Goal: Task Accomplishment & Management: Use online tool/utility

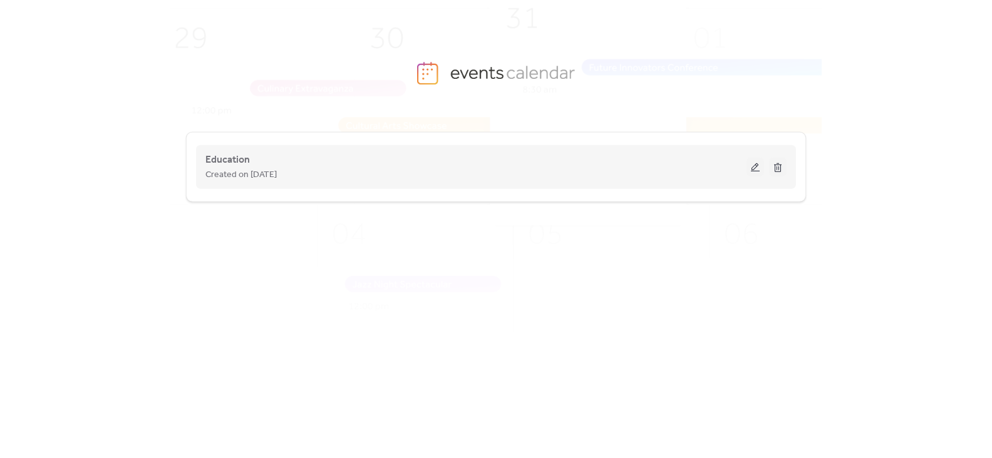
click at [758, 165] on button at bounding box center [755, 167] width 18 height 19
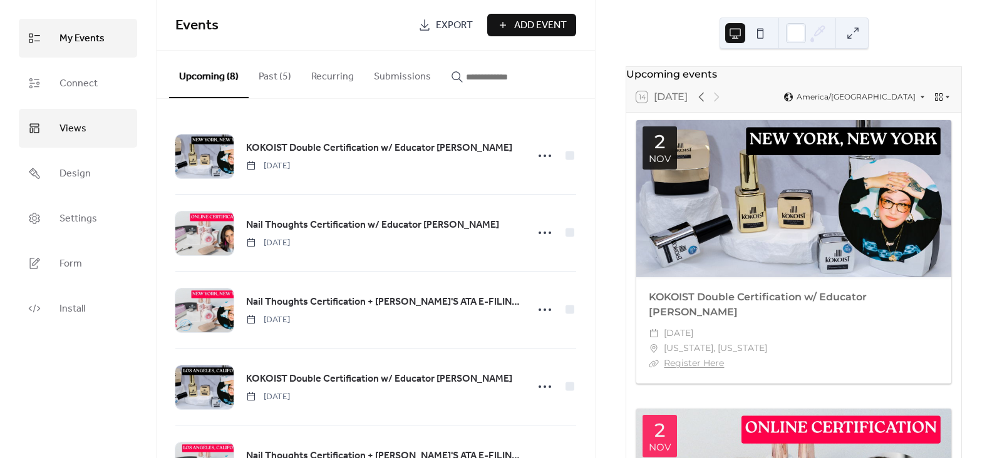
click at [80, 136] on span "Views" at bounding box center [72, 129] width 27 height 20
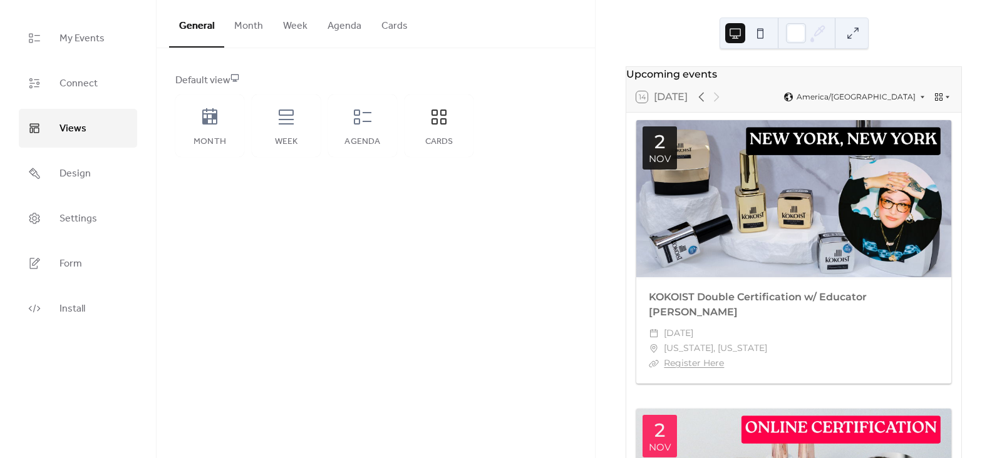
click at [260, 29] on button "Month" at bounding box center [248, 23] width 49 height 46
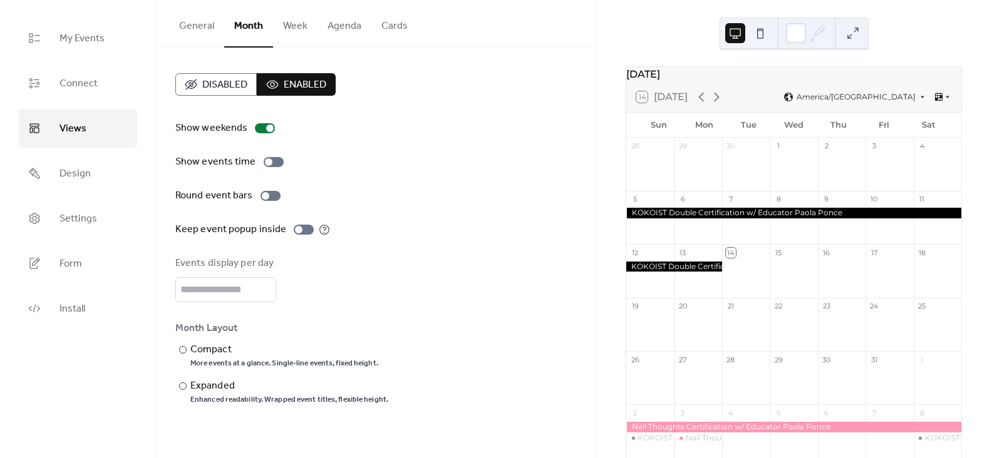
click at [304, 29] on button "Week" at bounding box center [295, 23] width 44 height 46
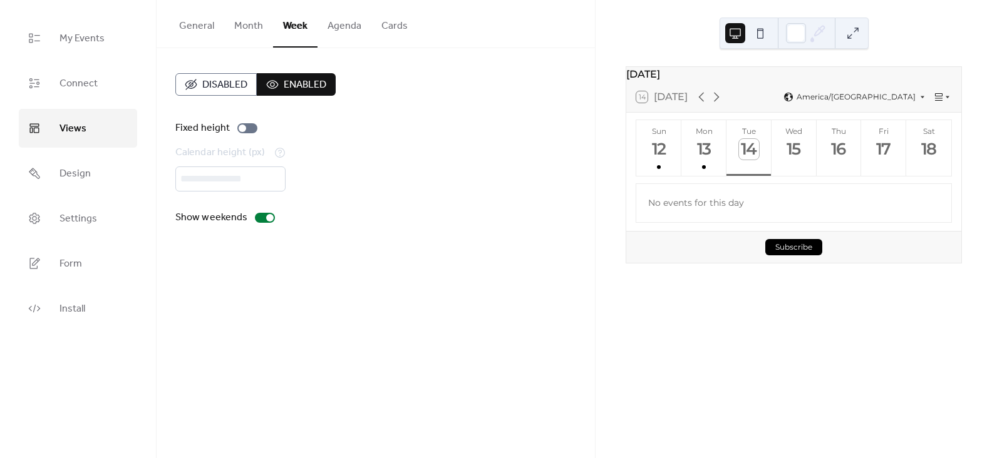
click at [324, 29] on button "Agenda" at bounding box center [344, 23] width 54 height 46
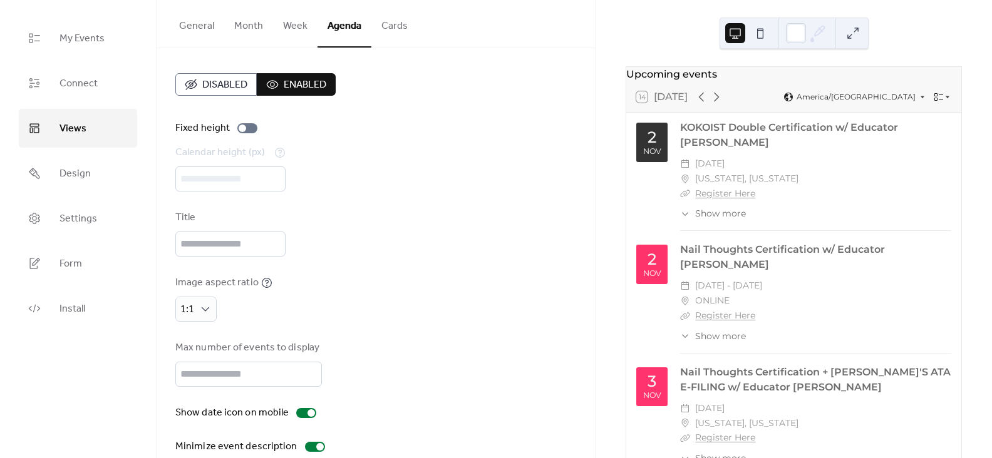
click at [392, 28] on button "Cards" at bounding box center [394, 23] width 46 height 46
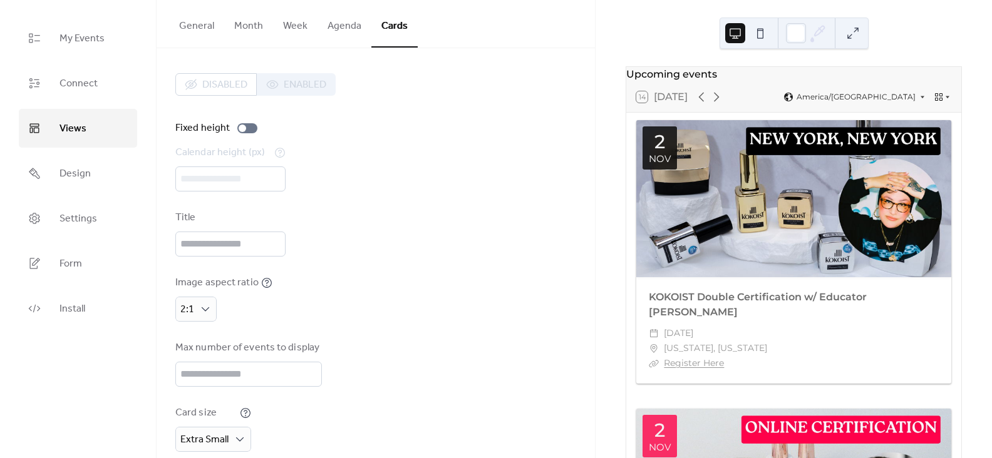
click at [185, 28] on button "General" at bounding box center [196, 23] width 55 height 46
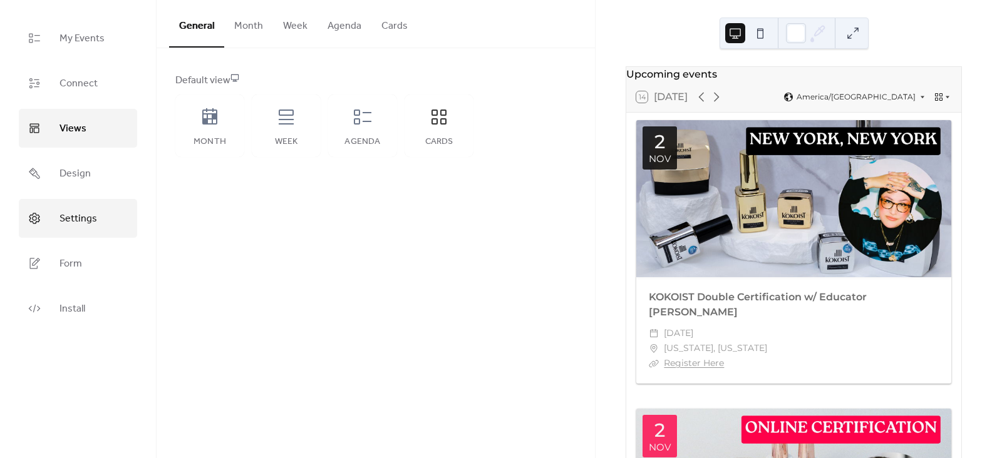
click at [71, 220] on span "Settings" at bounding box center [78, 219] width 38 height 20
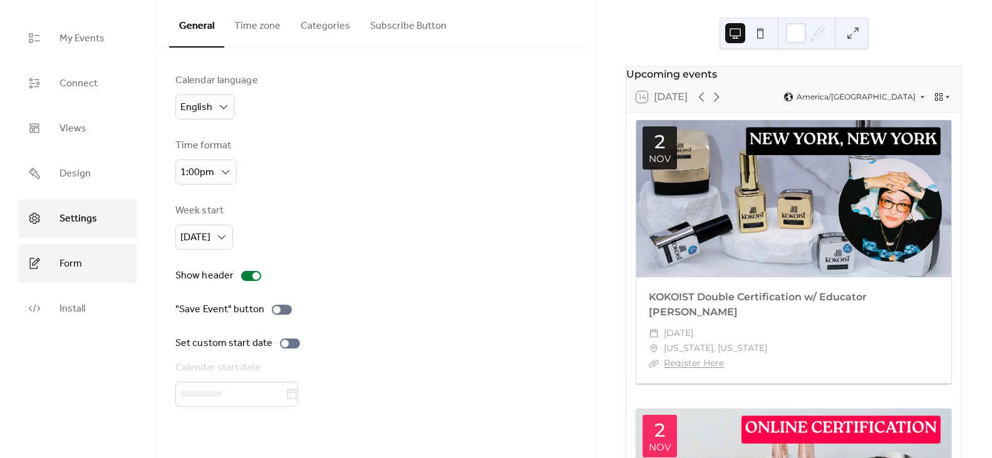
click at [68, 271] on span "Form" at bounding box center [70, 264] width 23 height 20
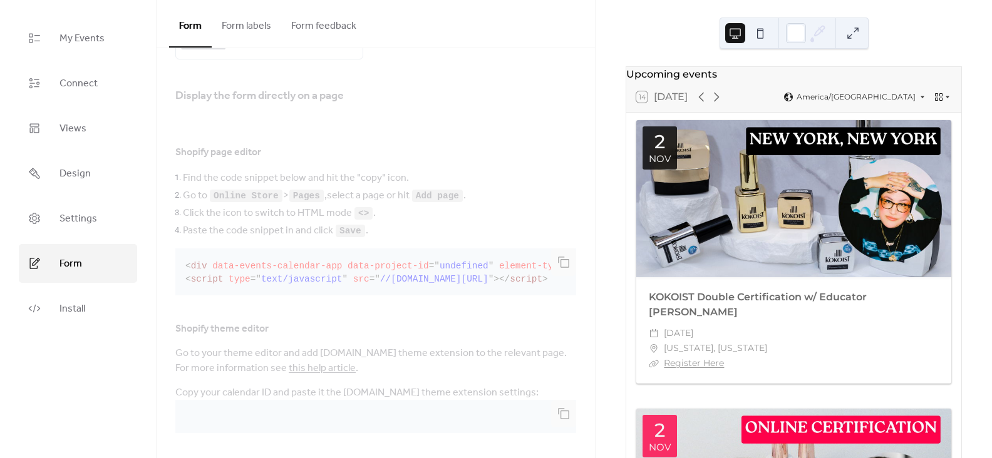
scroll to position [219, 0]
click at [78, 223] on span "Settings" at bounding box center [78, 219] width 38 height 20
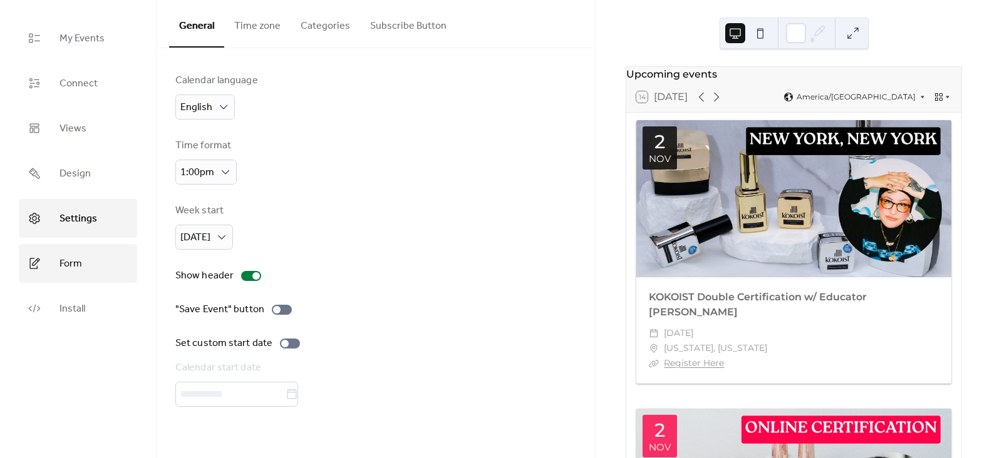
click at [63, 272] on span "Form" at bounding box center [70, 264] width 23 height 20
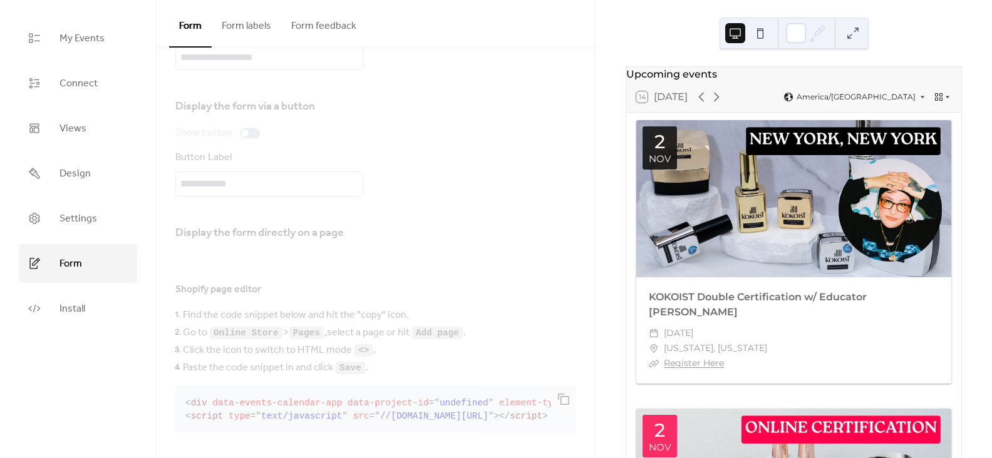
scroll to position [113, 0]
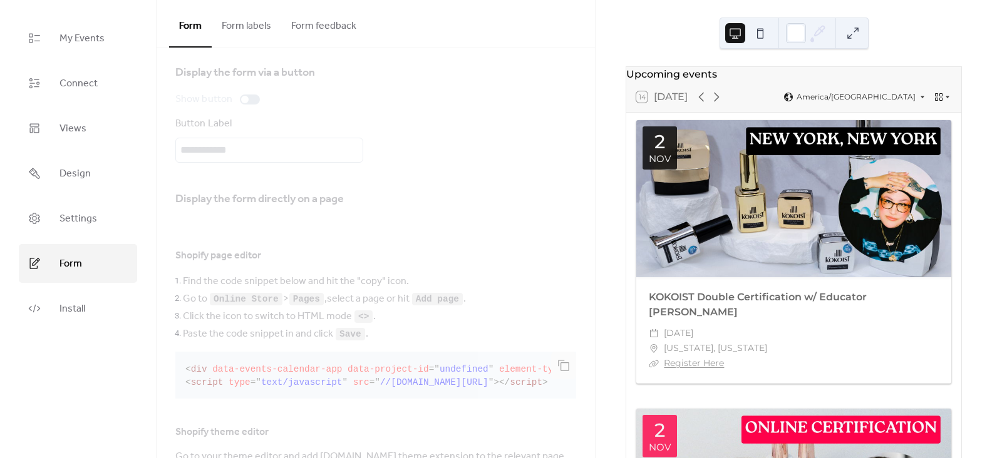
click at [567, 366] on div "Display the form directly on a page Shopify page editor Find the code snippet b…" at bounding box center [375, 359] width 401 height 355
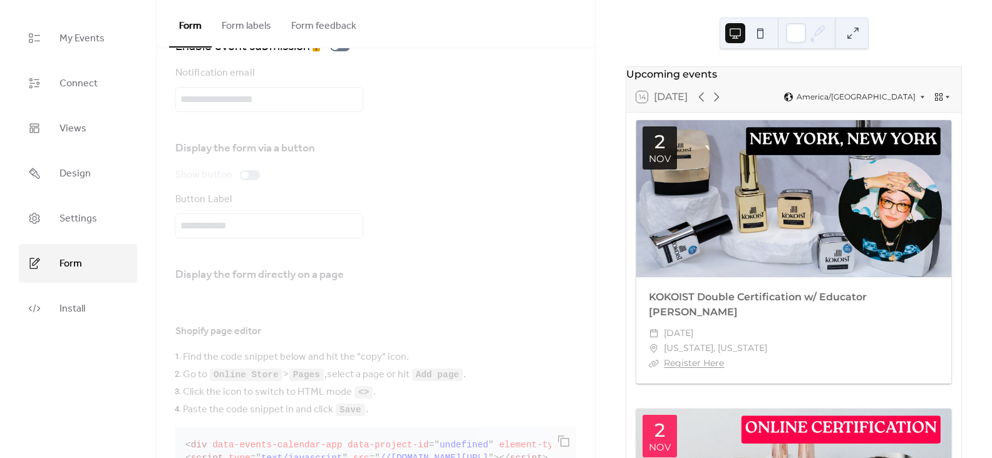
scroll to position [35, 0]
click at [73, 315] on span "Install" at bounding box center [72, 309] width 26 height 20
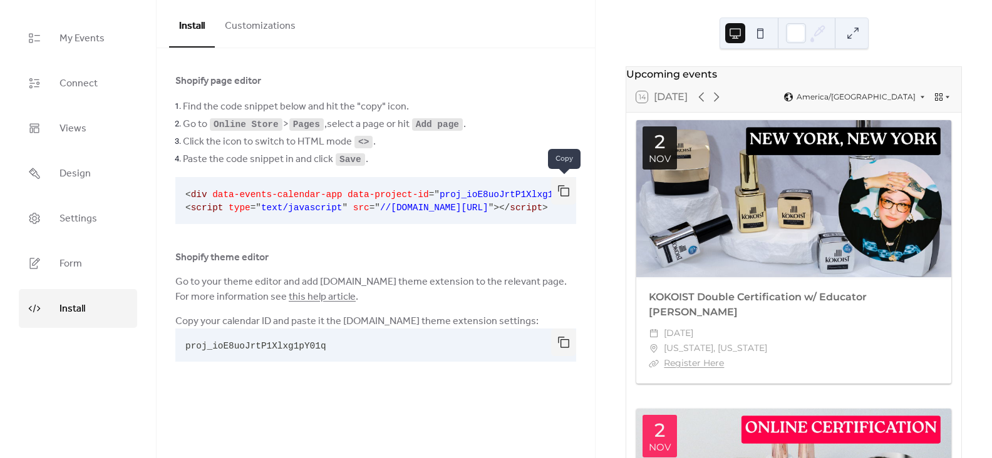
click at [564, 192] on button "button" at bounding box center [563, 191] width 25 height 28
